Goal: Task Accomplishment & Management: Complete application form

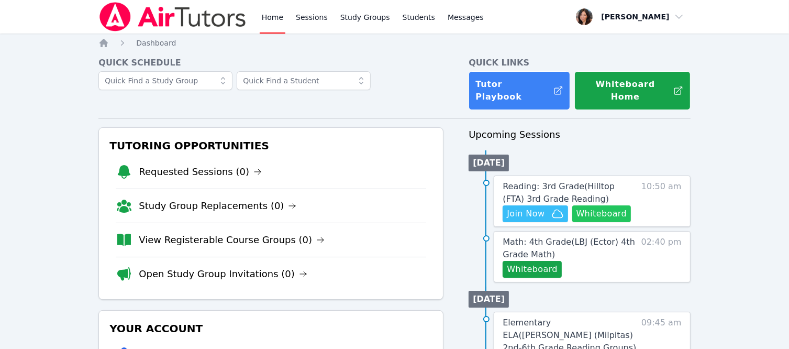
click at [595, 205] on button "Whiteboard" at bounding box center [601, 213] width 59 height 17
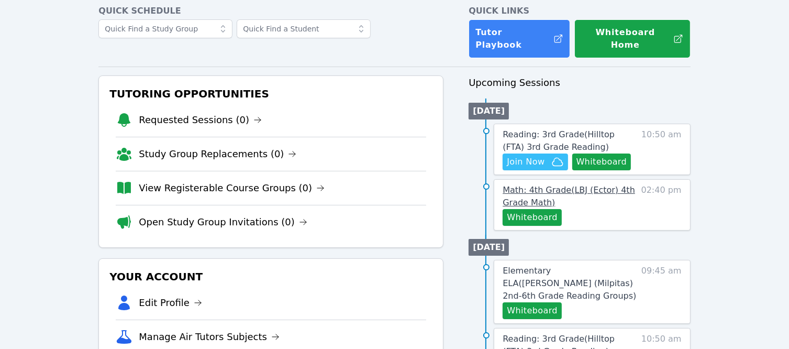
scroll to position [52, 0]
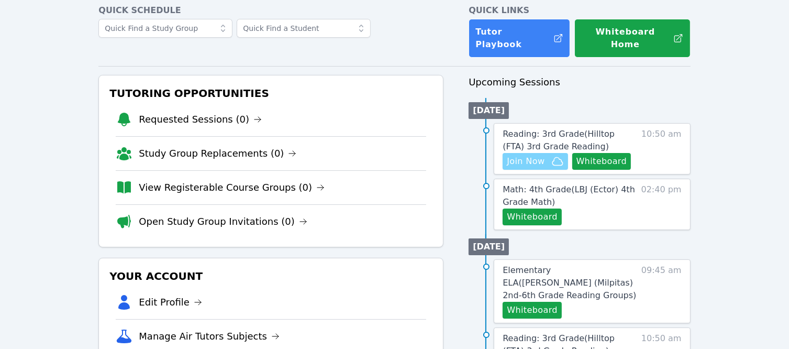
click at [517, 155] on span "Join Now" at bounding box center [526, 161] width 38 height 13
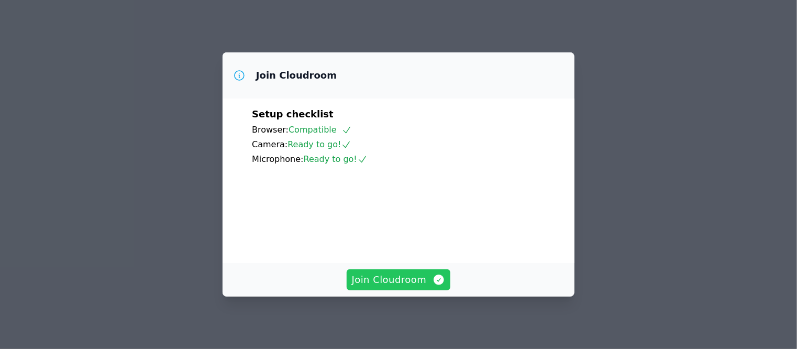
click at [394, 283] on span "Join Cloudroom" at bounding box center [399, 279] width 94 height 15
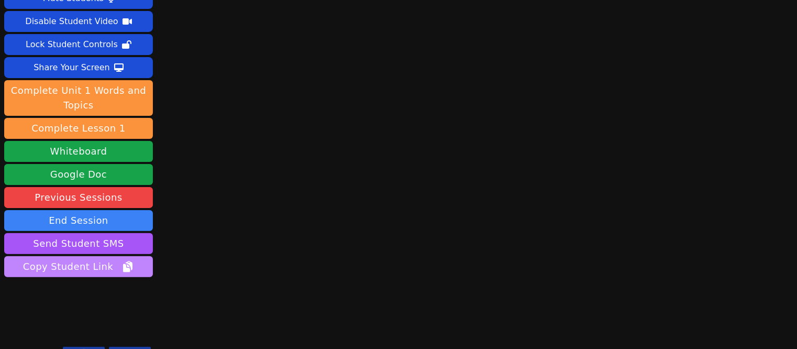
scroll to position [51, 0]
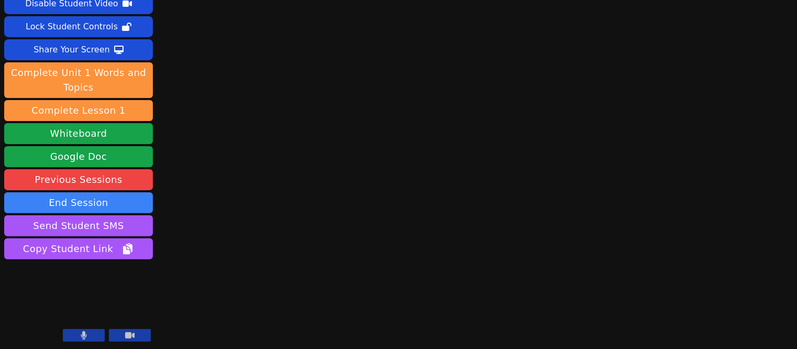
click at [96, 336] on button at bounding box center [84, 335] width 42 height 13
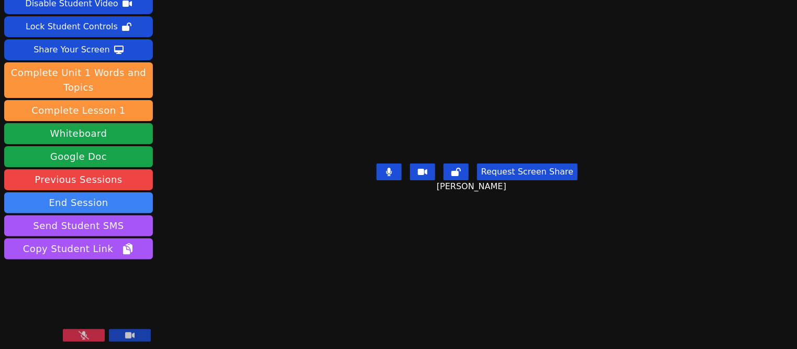
click at [94, 334] on button at bounding box center [84, 335] width 42 height 13
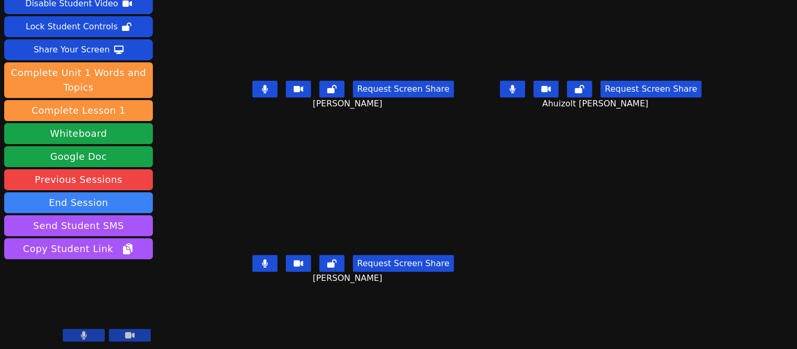
click at [262, 90] on icon at bounding box center [265, 89] width 6 height 8
click at [262, 263] on icon at bounding box center [265, 263] width 6 height 8
click at [261, 86] on icon at bounding box center [265, 89] width 10 height 8
click at [260, 266] on icon at bounding box center [265, 263] width 10 height 8
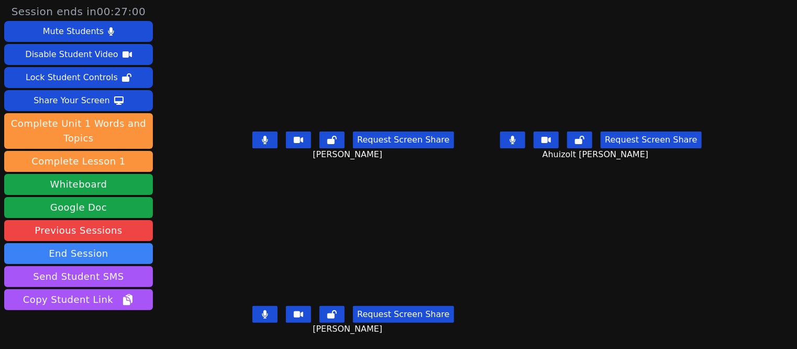
scroll to position [5, 0]
click at [262, 136] on icon at bounding box center [265, 140] width 6 height 8
click at [516, 136] on icon at bounding box center [513, 140] width 6 height 8
click at [252, 132] on button at bounding box center [264, 139] width 25 height 17
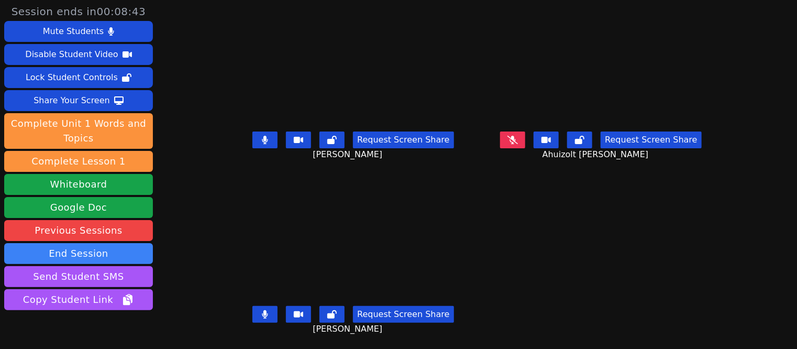
scroll to position [4, 0]
click at [511, 136] on icon at bounding box center [512, 140] width 10 height 8
click at [262, 310] on icon at bounding box center [265, 314] width 6 height 8
click at [262, 138] on icon at bounding box center [265, 140] width 6 height 8
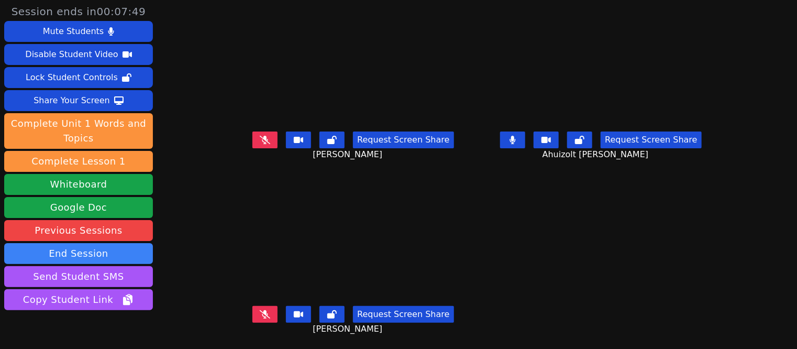
click at [259, 136] on button at bounding box center [264, 139] width 25 height 17
click at [264, 310] on icon at bounding box center [265, 314] width 10 height 8
click at [253, 131] on button at bounding box center [264, 139] width 25 height 17
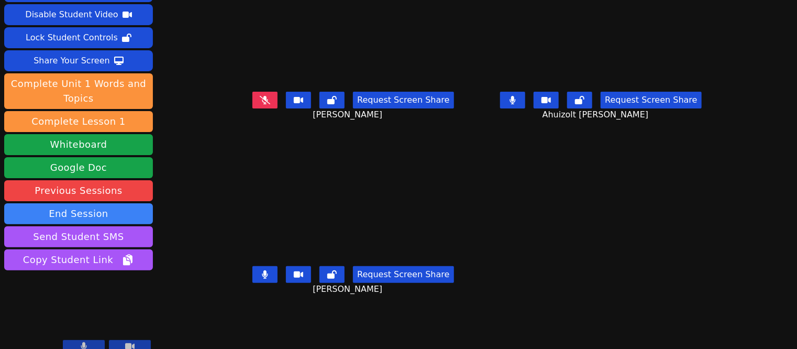
scroll to position [51, 0]
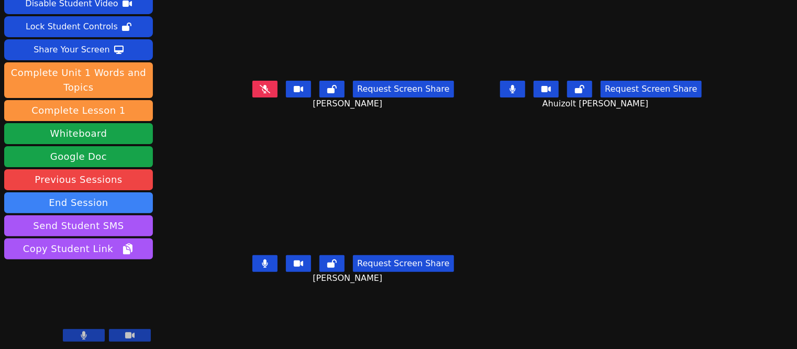
click at [265, 82] on button at bounding box center [264, 89] width 25 height 17
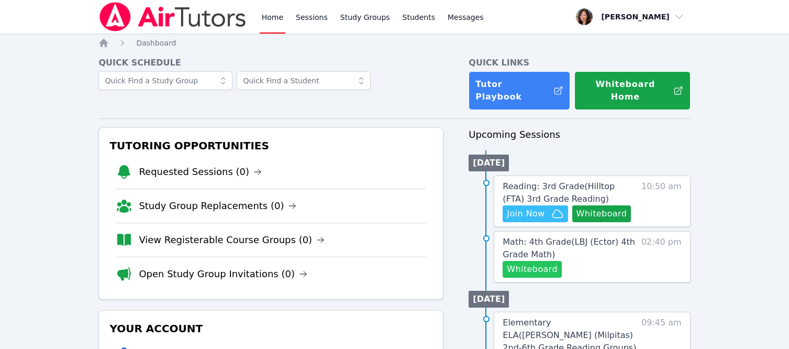
scroll to position [52, 0]
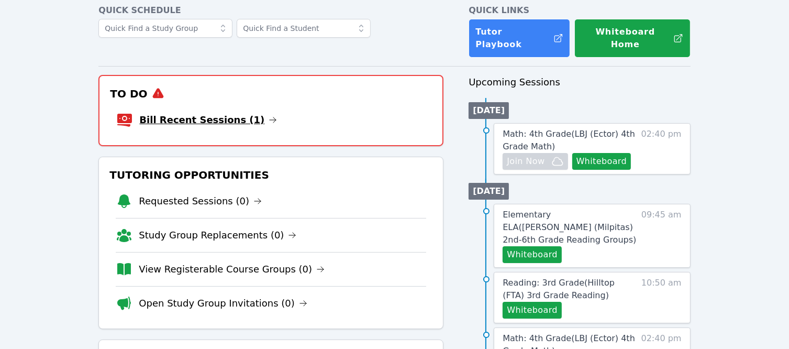
click at [189, 113] on link "Bill Recent Sessions (1)" at bounding box center [208, 120] width 138 height 15
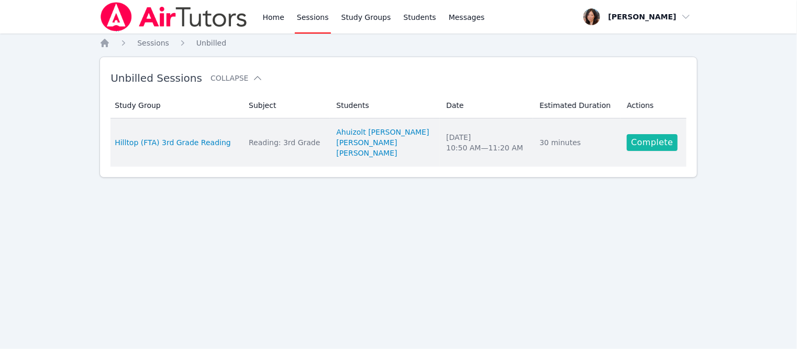
click at [637, 143] on link "Complete" at bounding box center [652, 142] width 50 height 17
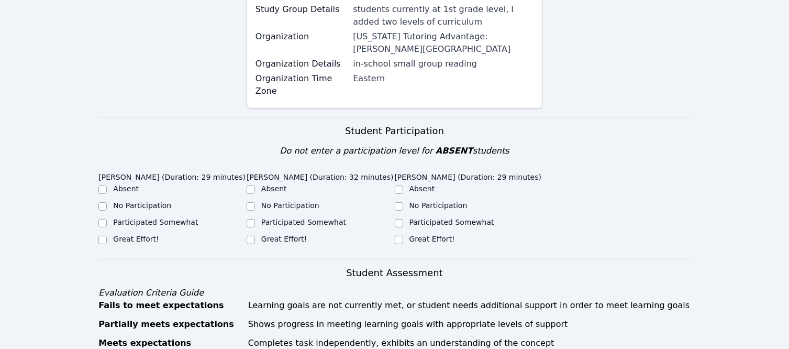
scroll to position [209, 0]
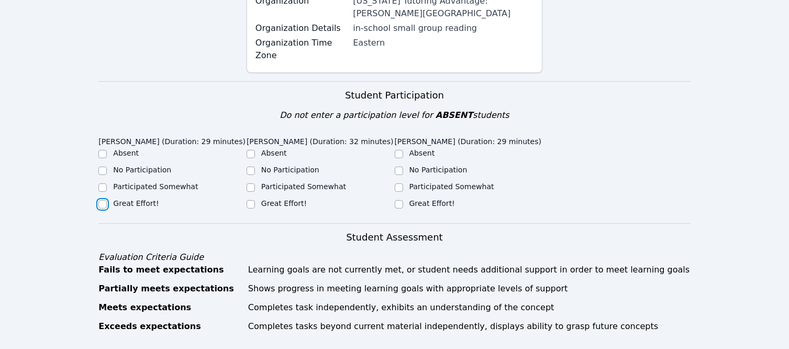
click at [105, 206] on input "Great Effort!" at bounding box center [102, 204] width 8 height 8
checkbox input "true"
click at [254, 202] on input "Great Effort!" at bounding box center [251, 204] width 8 height 8
checkbox input "true"
click at [397, 208] on input "Great Effort!" at bounding box center [399, 204] width 8 height 8
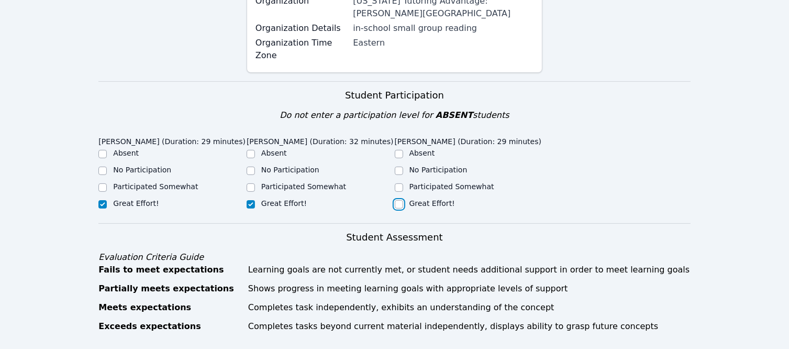
checkbox input "true"
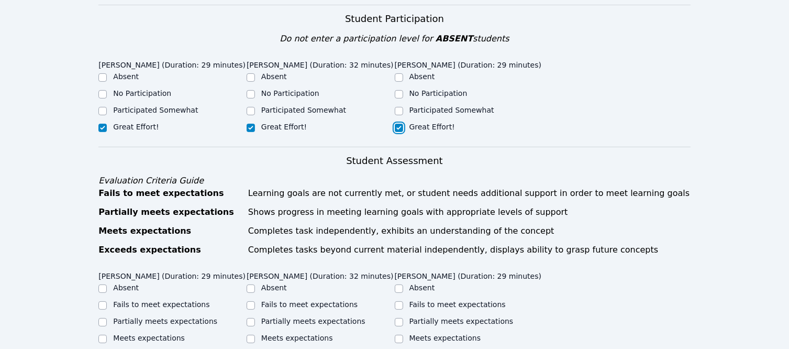
scroll to position [419, 0]
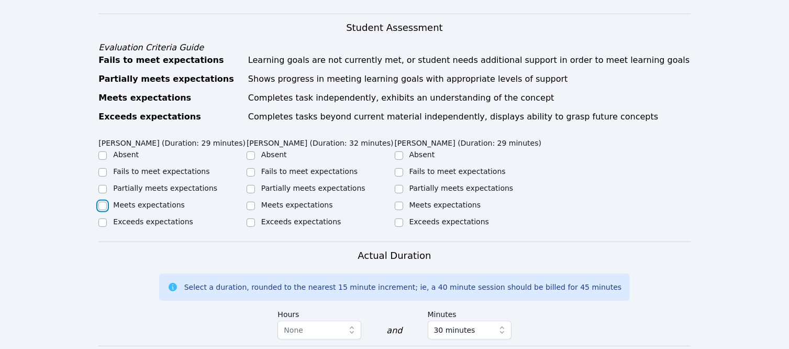
click at [103, 210] on input "Meets expectations" at bounding box center [102, 206] width 8 height 8
checkbox input "true"
click at [252, 210] on input "Meets expectations" at bounding box center [251, 206] width 8 height 8
checkbox input "true"
click at [399, 210] on input "Meets expectations" at bounding box center [399, 206] width 8 height 8
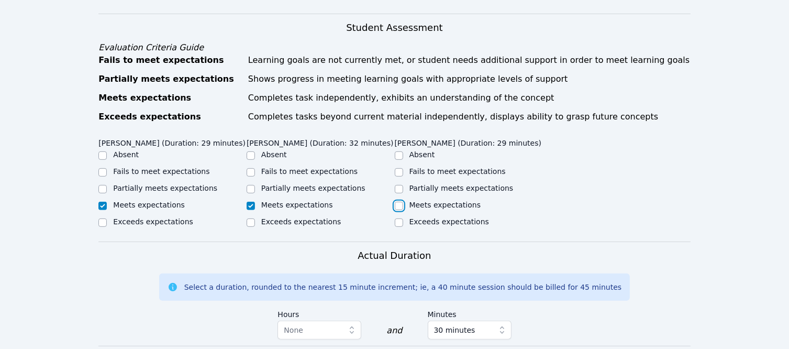
checkbox input "true"
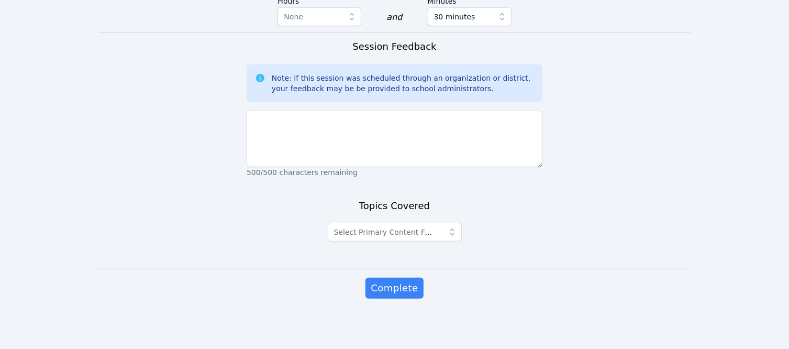
scroll to position [756, 0]
click at [452, 236] on icon "button" at bounding box center [452, 232] width 10 height 10
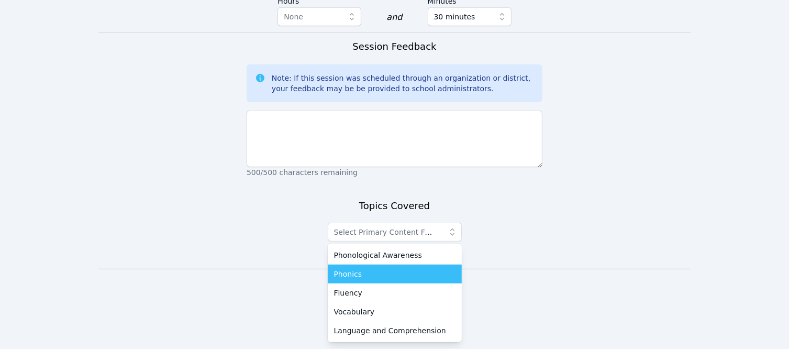
click at [416, 281] on li "Phonics" at bounding box center [395, 273] width 134 height 19
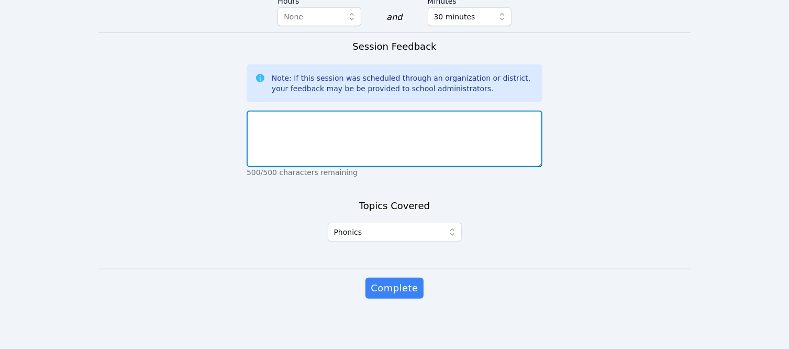
click at [346, 135] on textarea at bounding box center [395, 138] width 296 height 57
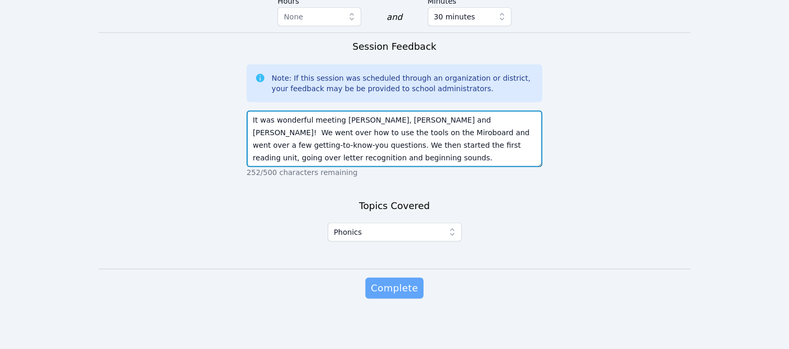
type textarea "It was wonderful meeting [PERSON_NAME], [PERSON_NAME] and [PERSON_NAME]! We wen…"
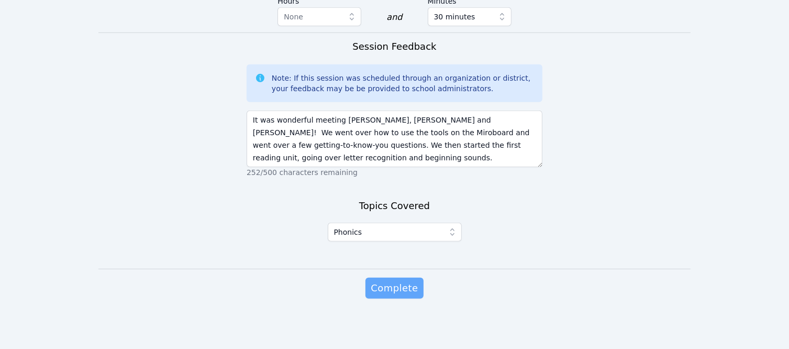
click at [400, 283] on span "Complete" at bounding box center [394, 288] width 47 height 15
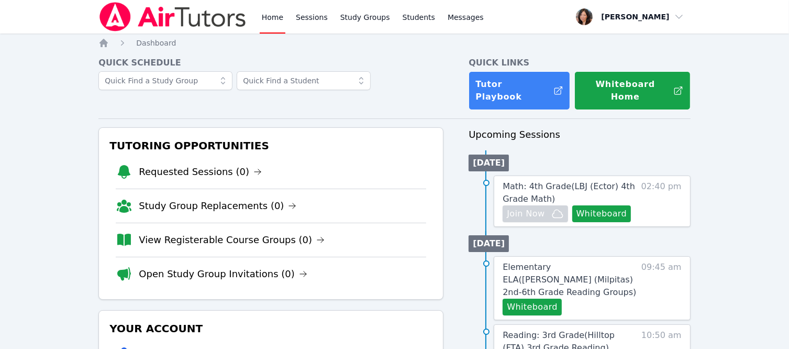
click at [264, 21] on link "Home" at bounding box center [273, 17] width 26 height 34
click at [272, 17] on link "Home" at bounding box center [273, 17] width 26 height 34
click at [319, 15] on link "Sessions" at bounding box center [312, 17] width 36 height 34
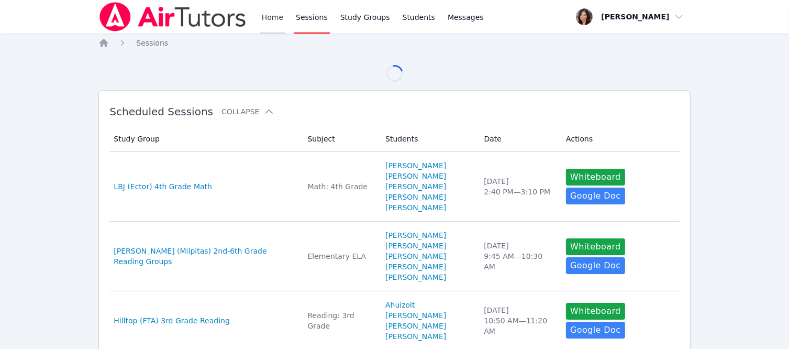
click at [267, 17] on link "Home" at bounding box center [273, 17] width 26 height 34
